Goal: Information Seeking & Learning: Learn about a topic

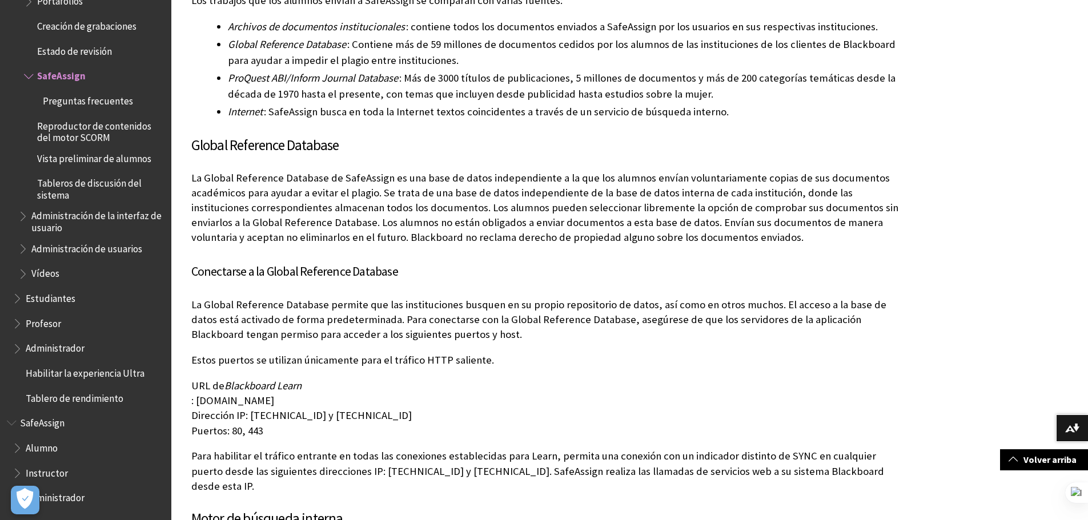
scroll to position [685, 0]
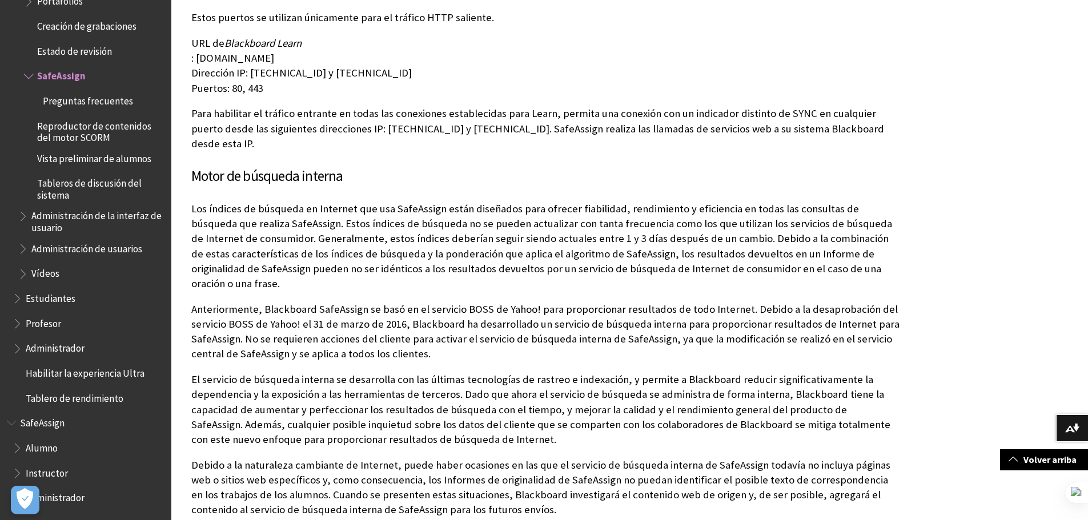
click at [50, 452] on span "Alumno" at bounding box center [42, 446] width 32 height 15
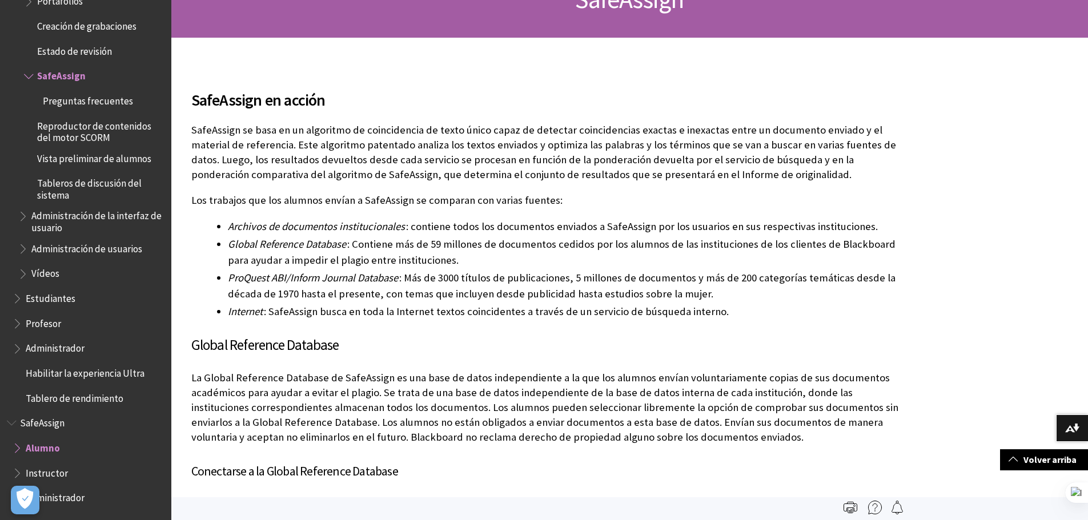
scroll to position [0, 0]
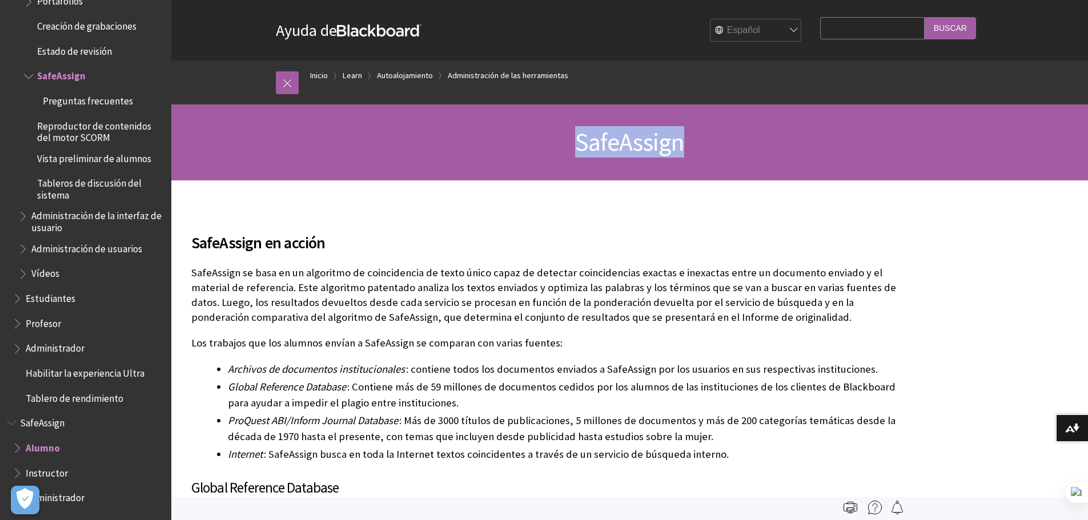
drag, startPoint x: 566, startPoint y: 152, endPoint x: 690, endPoint y: 140, distance: 125.1
click at [690, 140] on h1 "SafeAssign" at bounding box center [629, 142] width 731 height 30
copy span "SafeAssign"
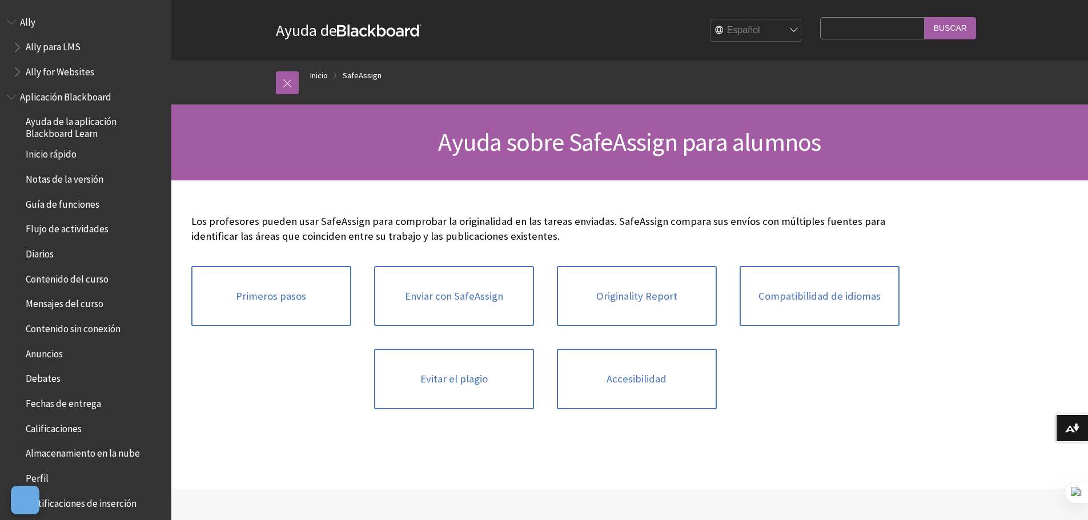
scroll to position [851, 0]
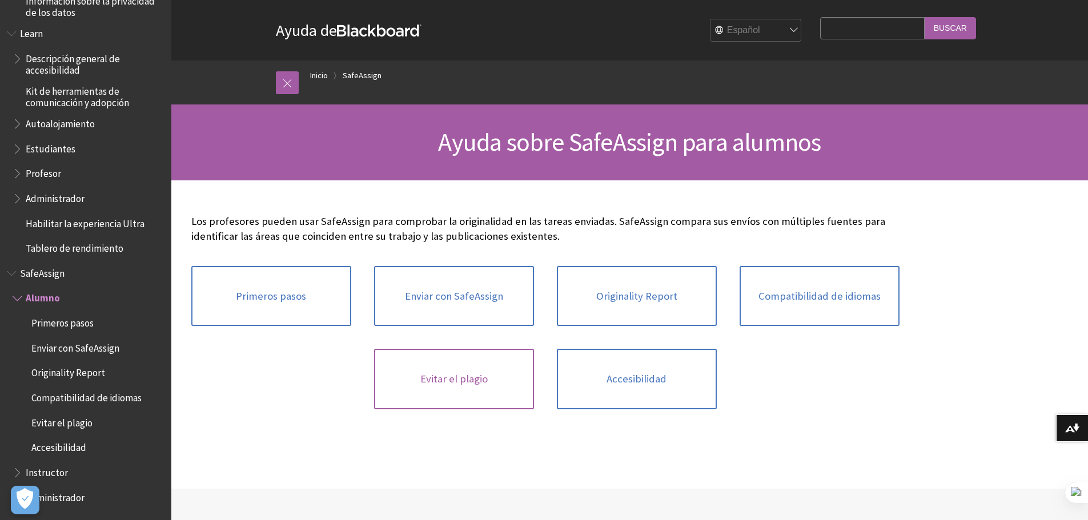
click at [447, 385] on link "Evitar el plagio" at bounding box center [454, 379] width 160 height 61
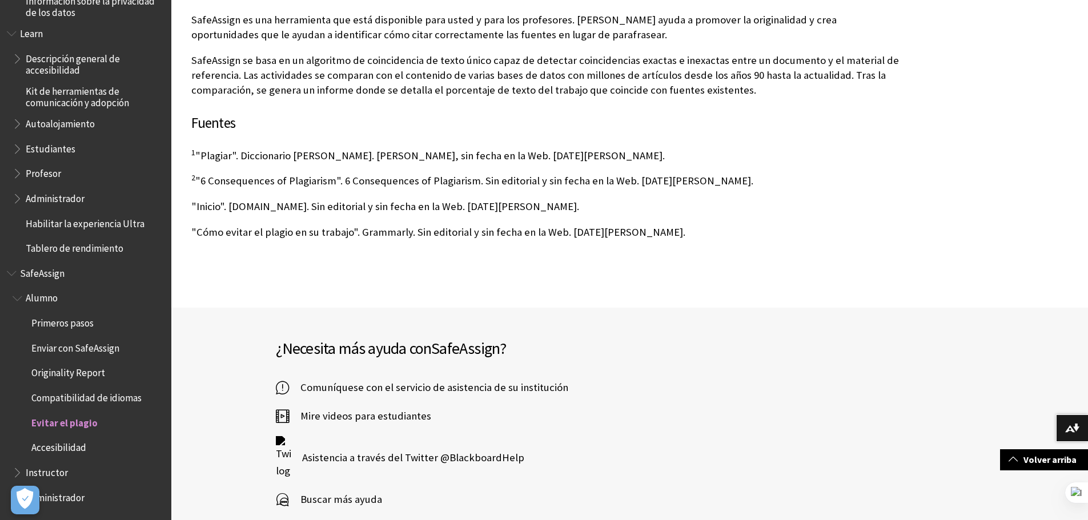
scroll to position [857, 0]
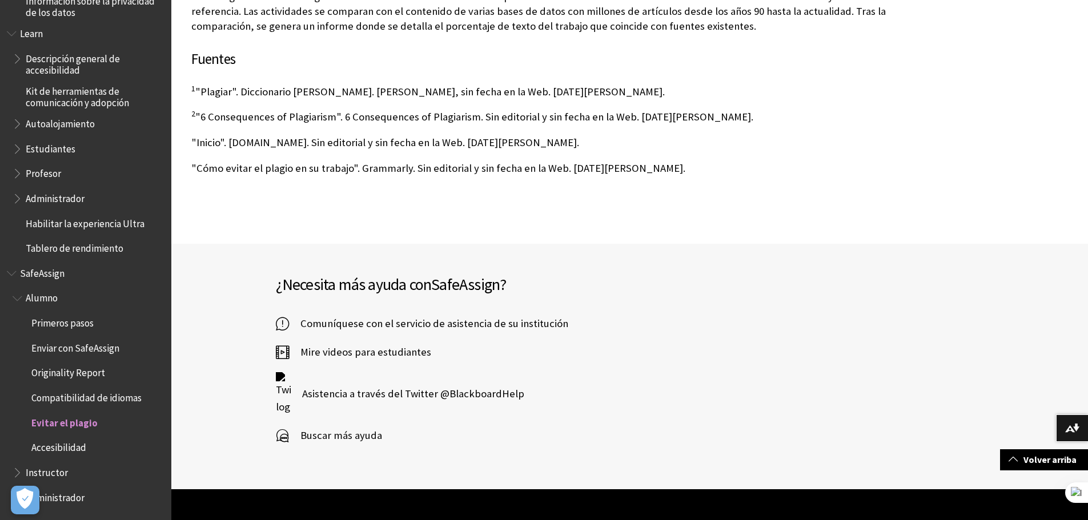
click at [355, 344] on span "Mire videos para estudiantes" at bounding box center [360, 352] width 142 height 17
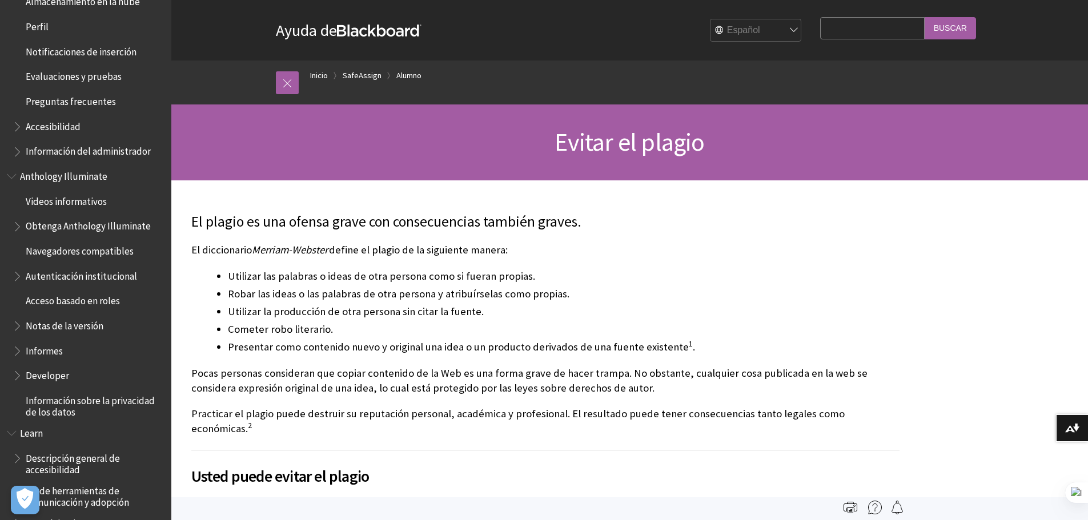
scroll to position [0, 0]
